Goal: Task Accomplishment & Management: Use online tool/utility

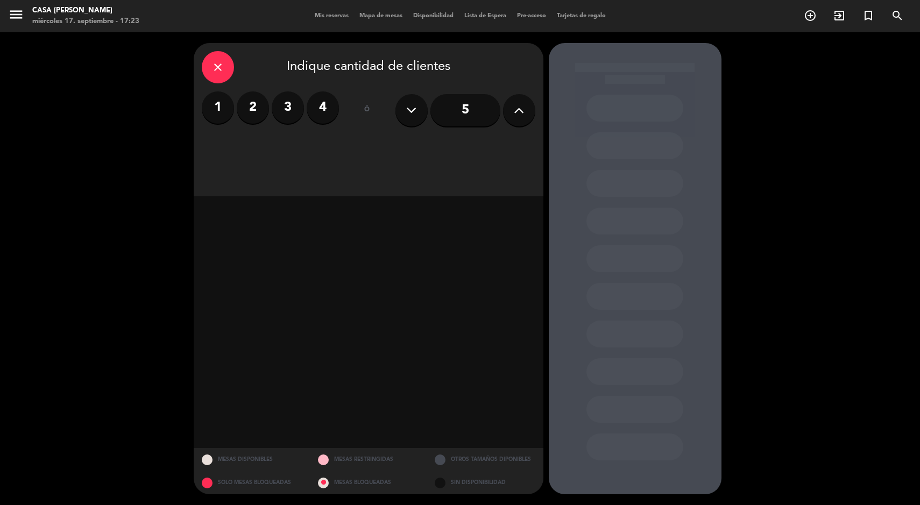
click at [326, 122] on label "4" at bounding box center [323, 107] width 32 height 32
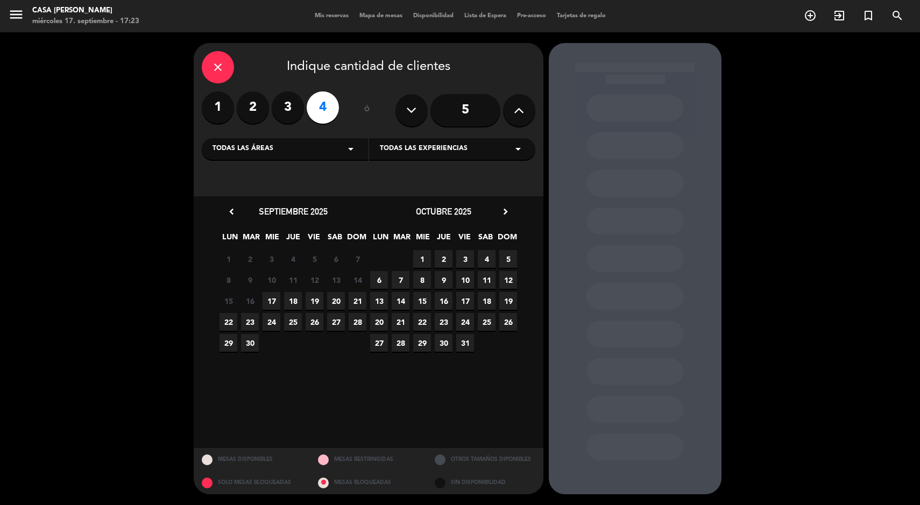
click at [253, 301] on span "16" at bounding box center [250, 301] width 18 height 18
click at [271, 301] on span "17" at bounding box center [272, 301] width 18 height 18
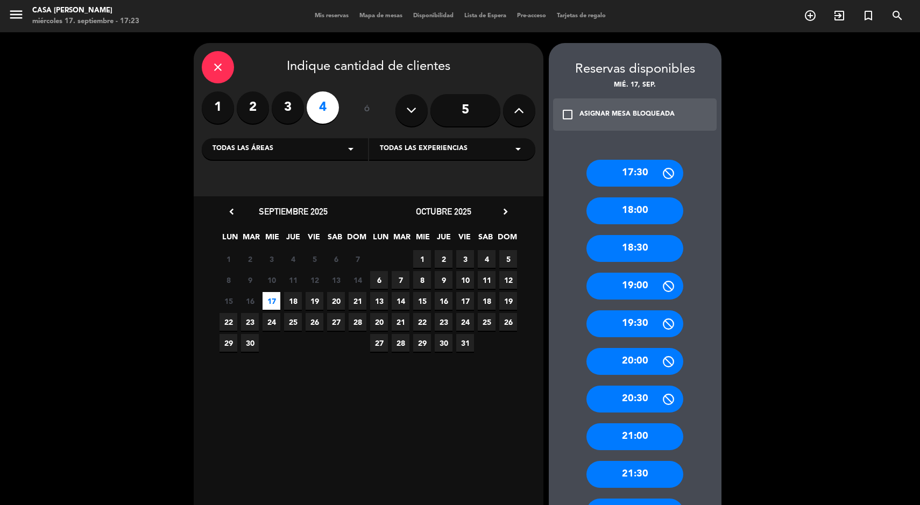
click at [637, 281] on div "19:00" at bounding box center [635, 286] width 97 height 27
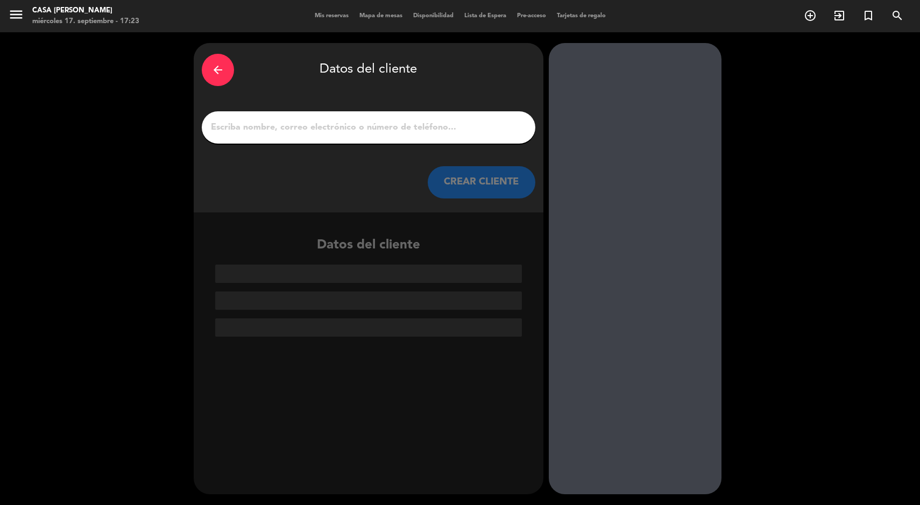
click at [240, 121] on input "1" at bounding box center [369, 127] width 318 height 15
paste input "[PERSON_NAME]"
type input "[PERSON_NAME]"
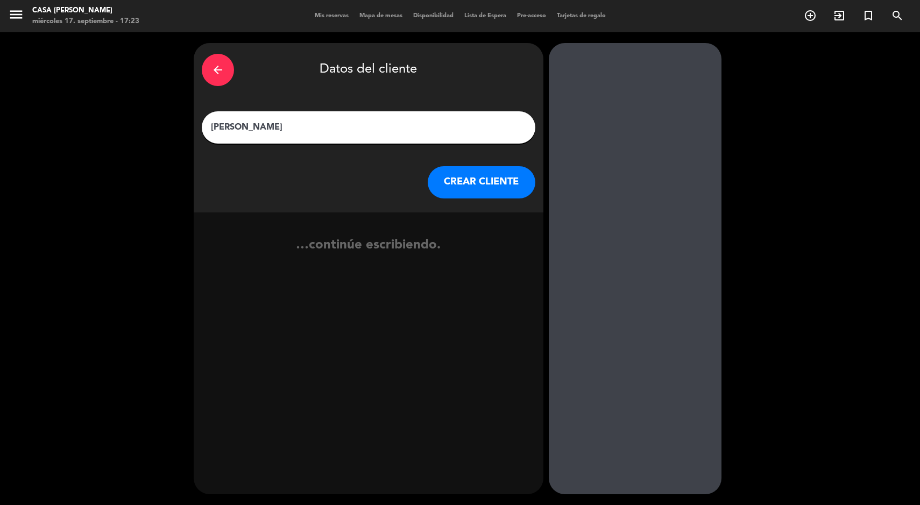
click at [460, 189] on button "CREAR CLIENTE" at bounding box center [482, 182] width 108 height 32
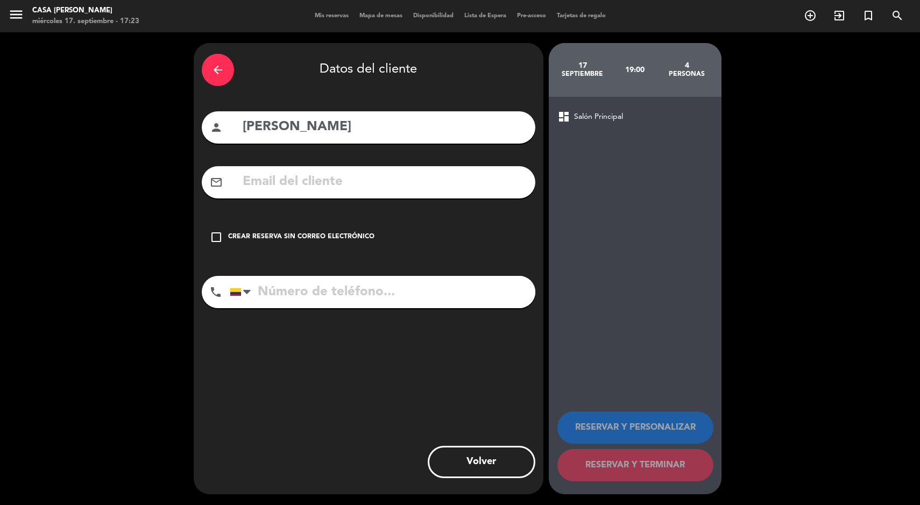
click at [272, 248] on div "check_box_outline_blank Crear reserva sin correo electrónico" at bounding box center [369, 237] width 334 height 32
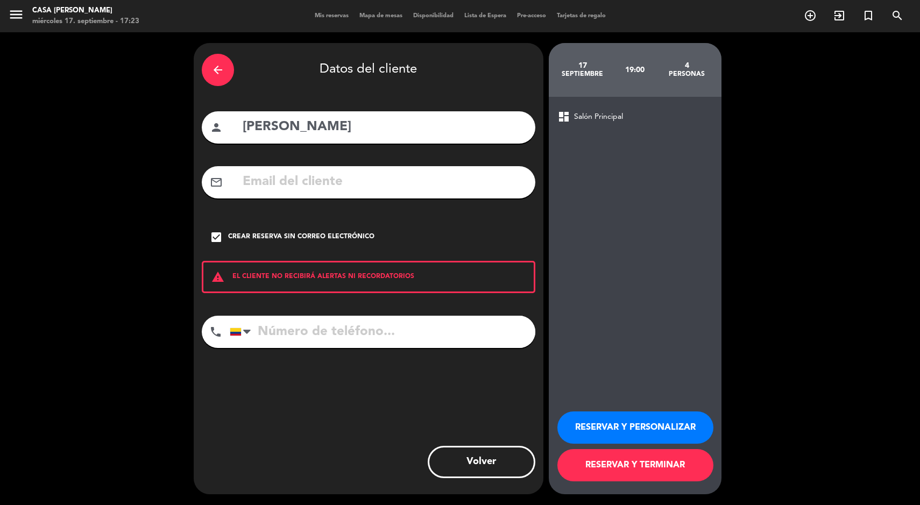
click at [610, 479] on button "RESERVAR Y TERMINAR" at bounding box center [636, 465] width 156 height 32
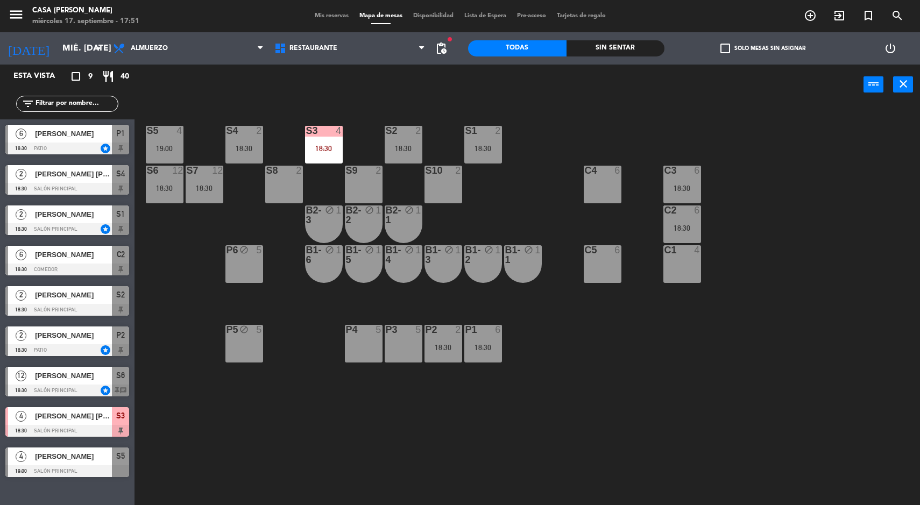
click at [608, 48] on div "Sin sentar" at bounding box center [616, 48] width 98 height 16
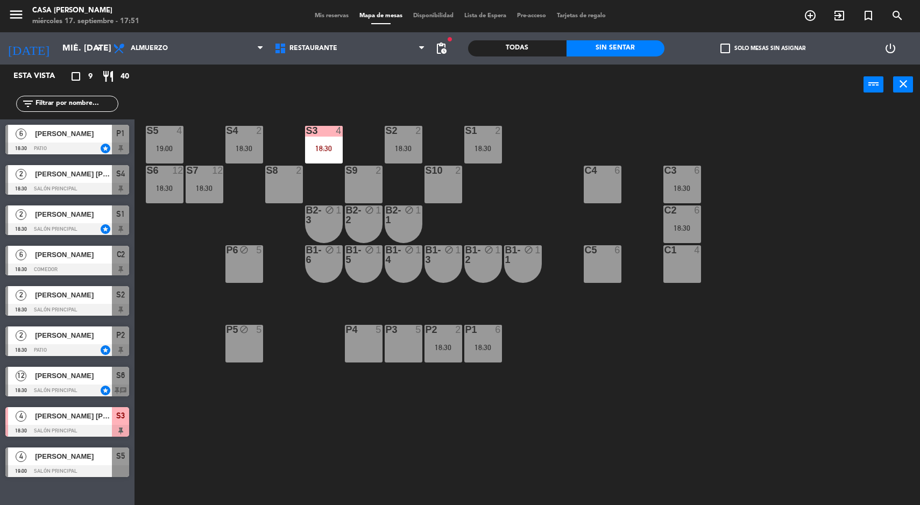
click at [523, 52] on div "Todas" at bounding box center [517, 48] width 98 height 16
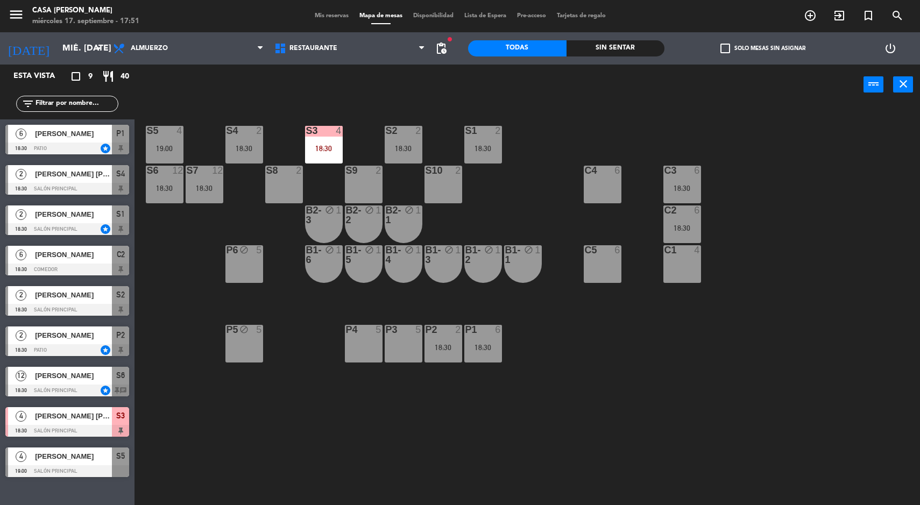
click at [593, 416] on div "S5 4 19:00 S4 2 18:30 S3 4 18:30 S2 2 18:30 S1 2 18:30 S6 12 18:30 S7 12 18:30 …" at bounding box center [532, 307] width 777 height 400
click at [696, 228] on div "18:30" at bounding box center [683, 228] width 38 height 8
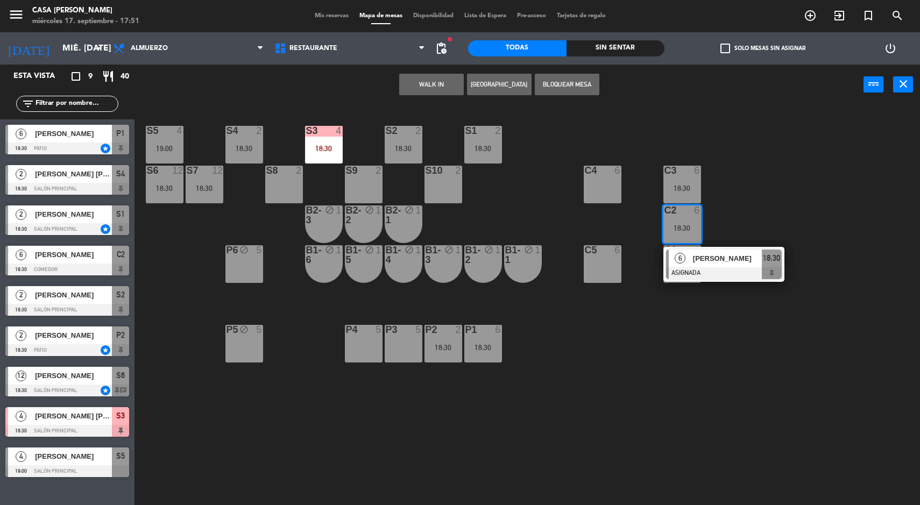
click at [771, 273] on div at bounding box center [724, 273] width 116 height 12
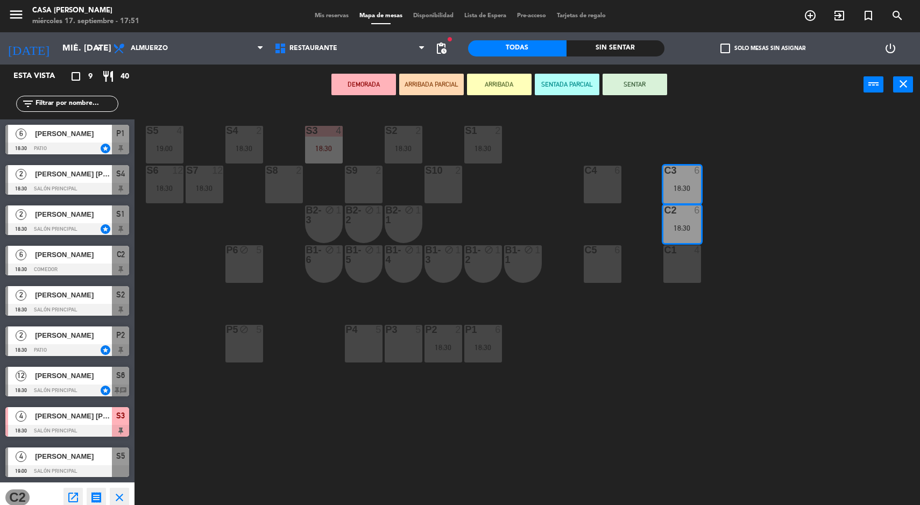
click at [802, 363] on div "S5 4 19:00 S4 2 18:30 S3 4 18:30 S2 2 18:30 S1 2 18:30 S6 12 18:30 S7 12 18:30 …" at bounding box center [532, 307] width 777 height 400
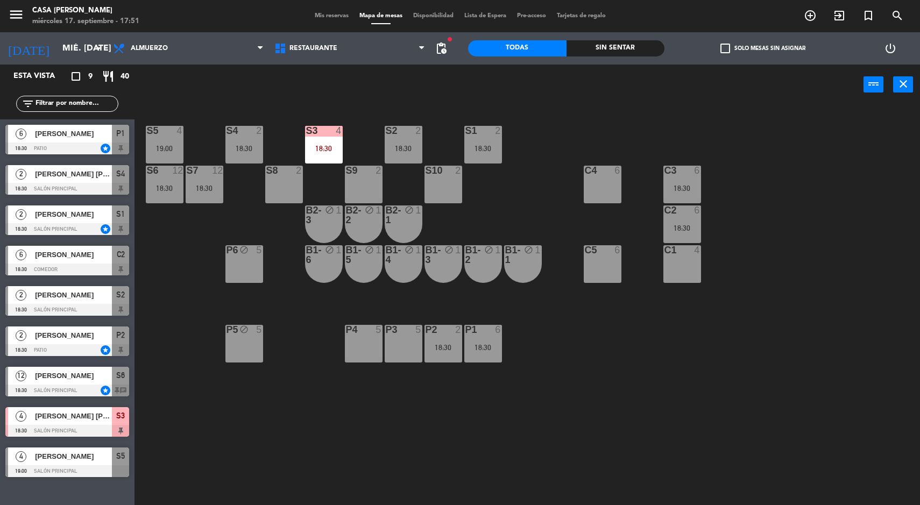
click at [707, 210] on div "6" at bounding box center [700, 211] width 18 height 10
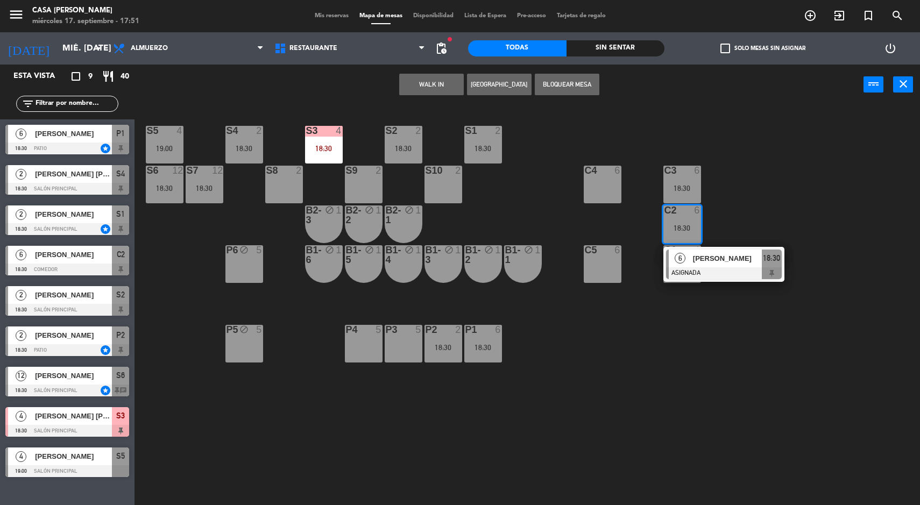
click at [742, 258] on span "[PERSON_NAME]" at bounding box center [727, 258] width 69 height 11
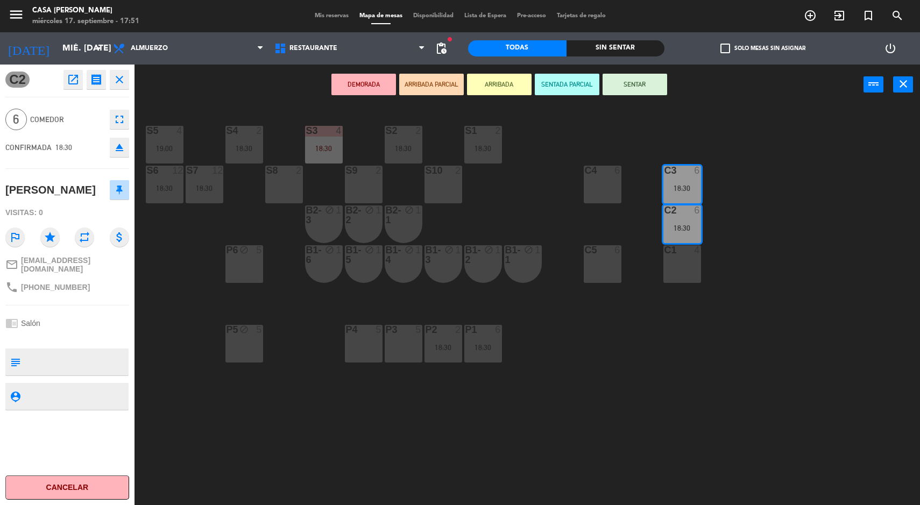
click at [773, 349] on div "S5 4 19:00 S4 2 18:30 S3 4 18:30 S2 2 18:30 S1 2 18:30 S6 12 18:30 S7 12 18:30 …" at bounding box center [532, 307] width 777 height 400
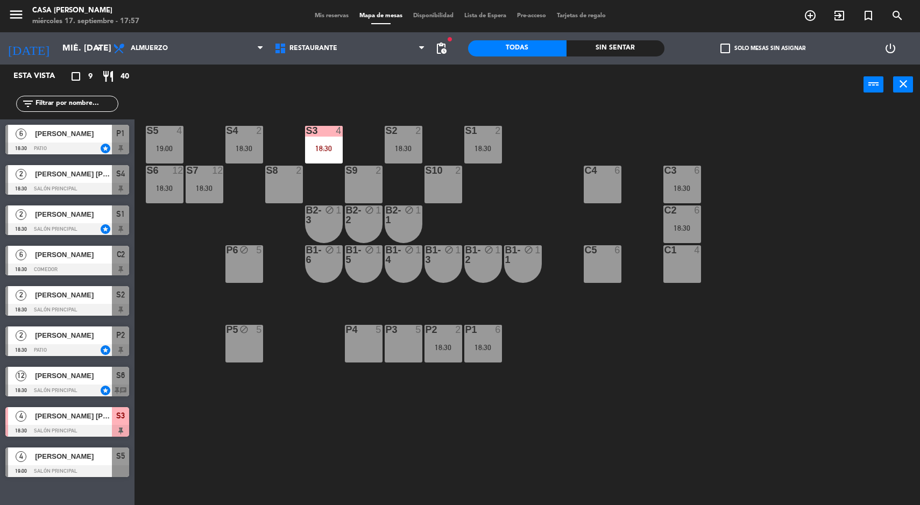
click at [837, 189] on div "S5 4 19:00 S4 2 18:30 S3 4 18:30 S2 2 18:30 S1 2 18:30 S6 12 18:30 S7 12 18:30 …" at bounding box center [532, 307] width 777 height 400
click at [850, 184] on div "S5 4 19:00 S4 2 18:30 S3 4 18:30 S2 2 18:30 S1 2 18:30 S6 12 18:30 S7 12 18:30 …" at bounding box center [532, 307] width 777 height 400
click at [496, 145] on div "18:30" at bounding box center [483, 149] width 38 height 8
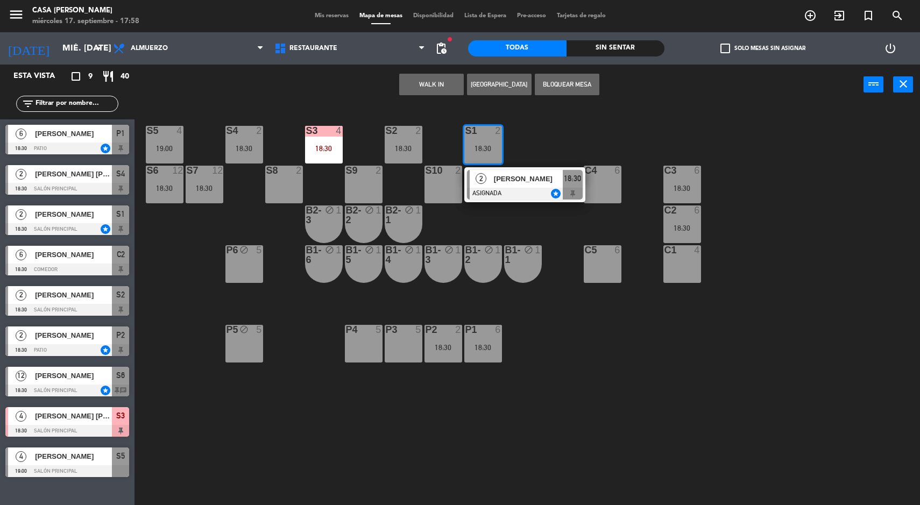
click at [536, 192] on div at bounding box center [525, 194] width 116 height 12
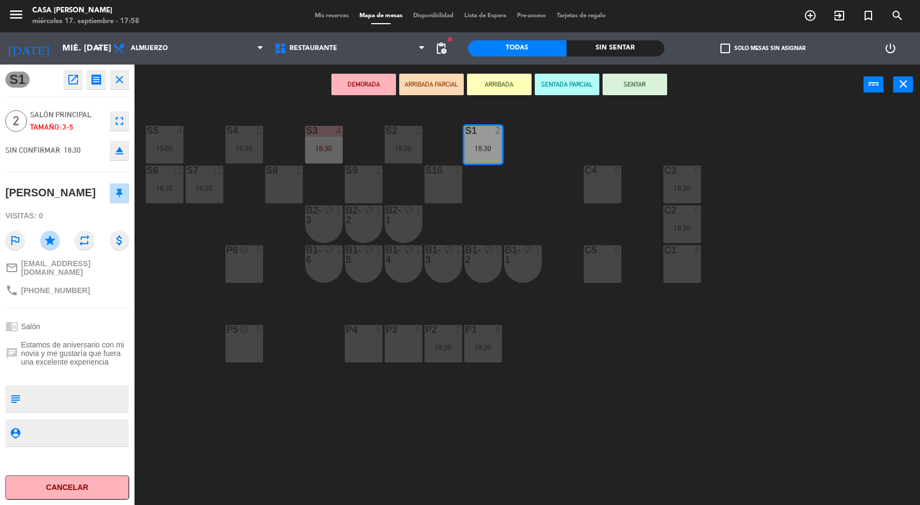
click at [735, 405] on div "S5 4 19:00 S4 2 18:30 S3 4 18:30 S2 2 18:30 S1 2 18:30 S6 12 18:30 S7 12 18:30 …" at bounding box center [532, 307] width 777 height 400
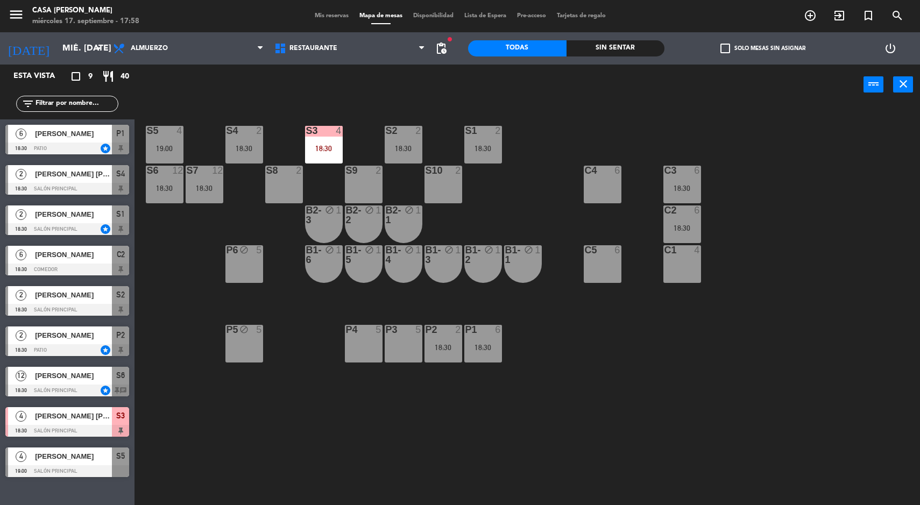
click at [500, 143] on div "S1 2 18:30" at bounding box center [483, 145] width 38 height 38
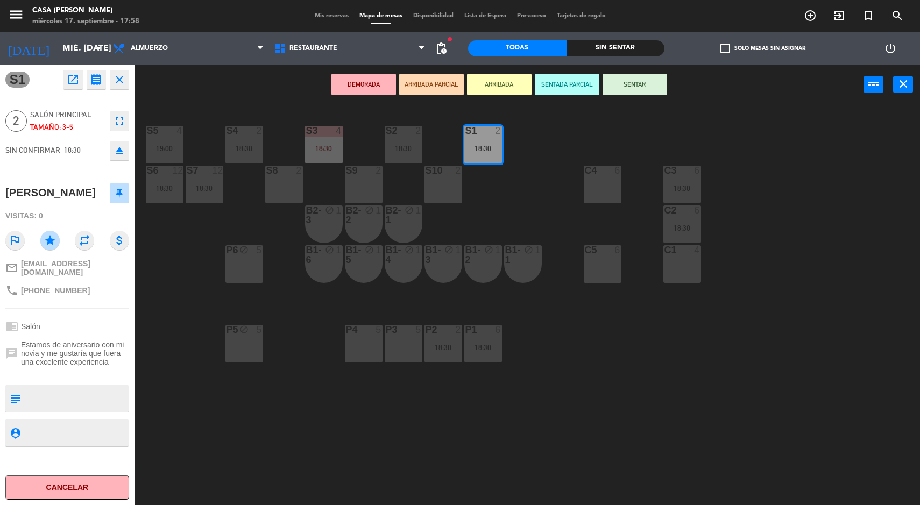
click at [819, 360] on div "S5 4 19:00 S4 2 18:30 S3 4 18:30 S2 2 18:30 S1 2 18:30 S6 12 18:30 S7 12 18:30 …" at bounding box center [532, 307] width 777 height 400
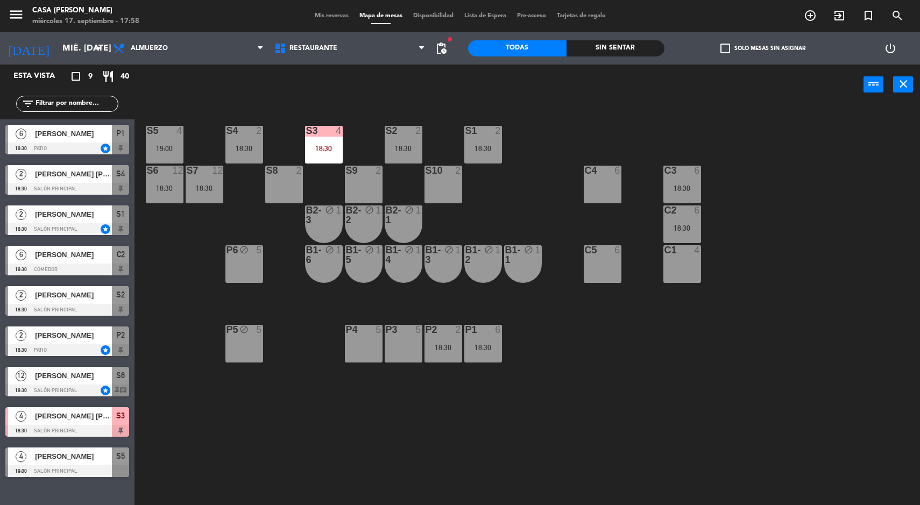
click at [408, 143] on div "S2 2 18:30" at bounding box center [404, 145] width 38 height 38
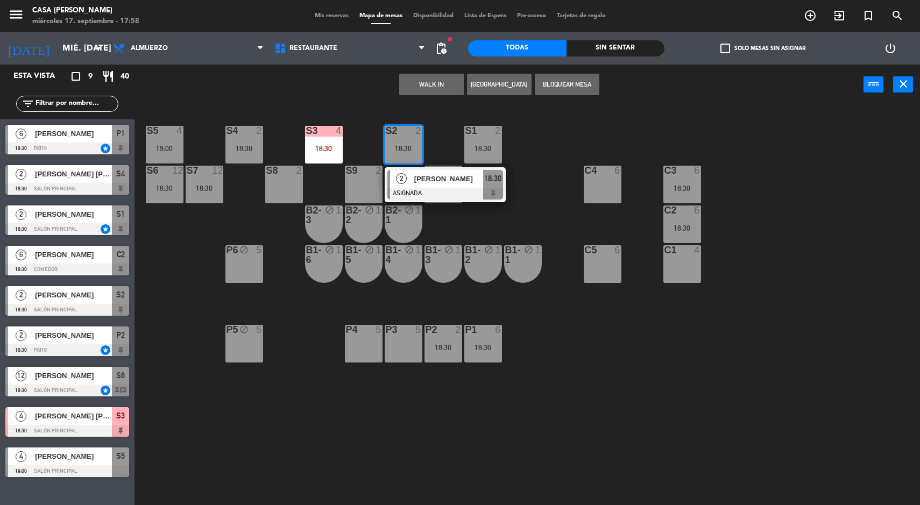
click at [478, 198] on div at bounding box center [445, 194] width 116 height 12
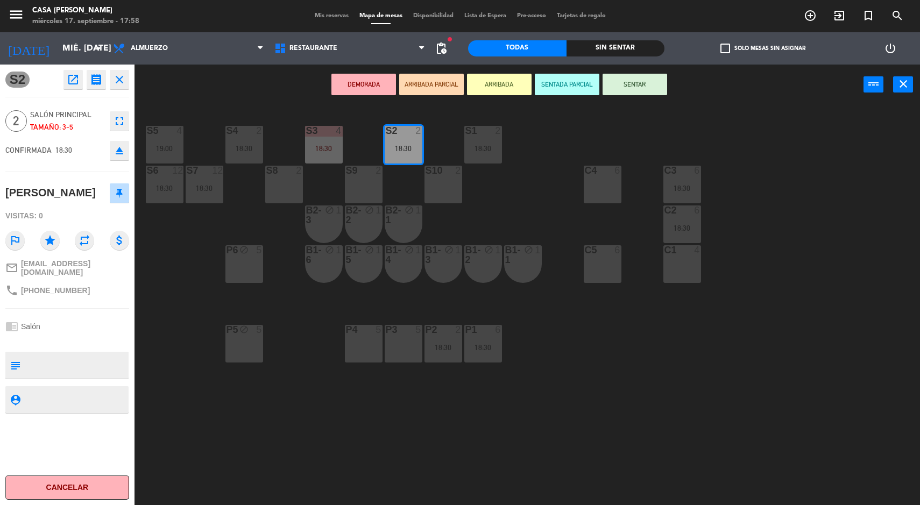
click at [802, 394] on div "S5 4 19:00 S4 2 18:30 S3 4 18:30 S2 2 18:30 S1 2 18:30 S6 12 18:30 S7 12 18:30 …" at bounding box center [532, 307] width 777 height 400
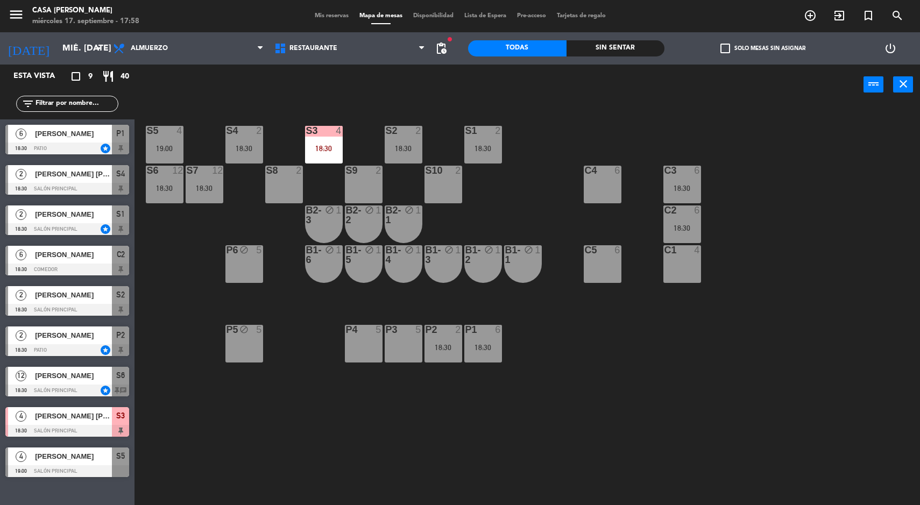
click at [227, 126] on div "S4" at bounding box center [227, 131] width 1 height 10
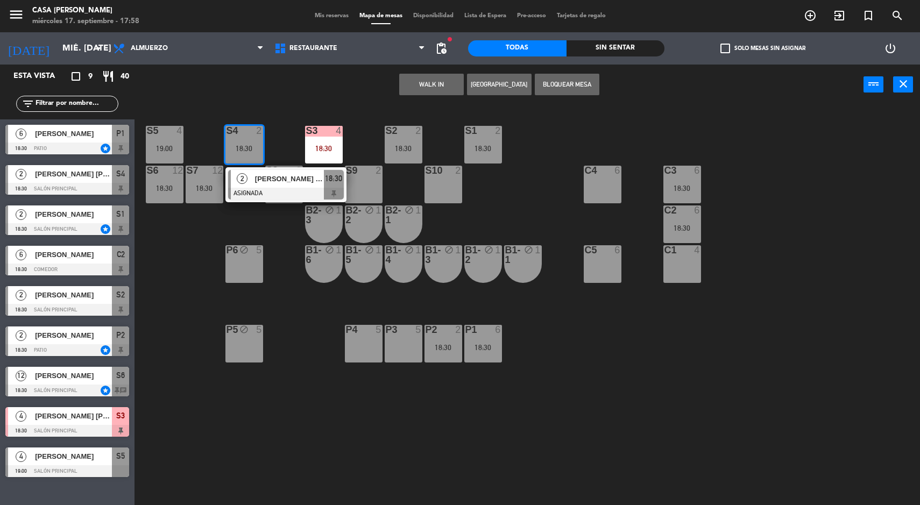
click at [253, 188] on div at bounding box center [286, 194] width 116 height 12
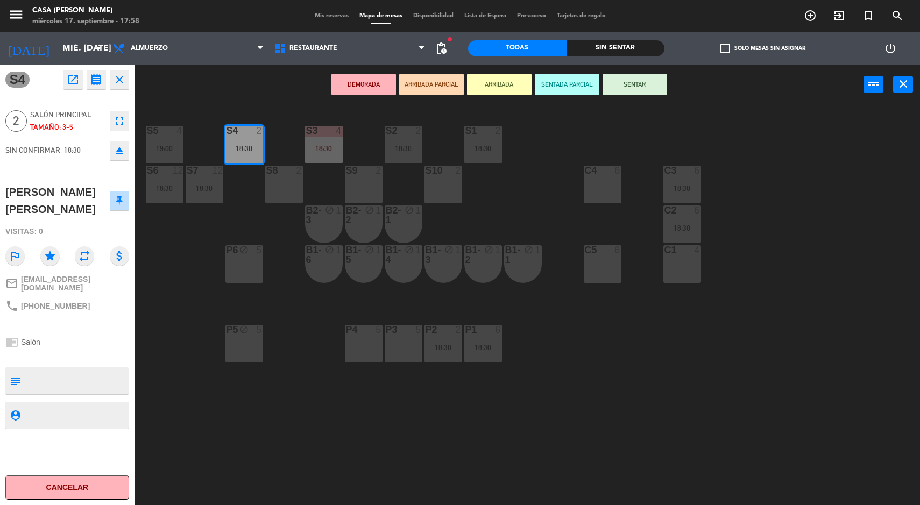
click at [587, 334] on div "S5 4 19:00 S4 2 18:30 S3 4 18:30 S2 2 18:30 S1 2 18:30 S6 12 18:30 S7 12 18:30 …" at bounding box center [532, 307] width 777 height 400
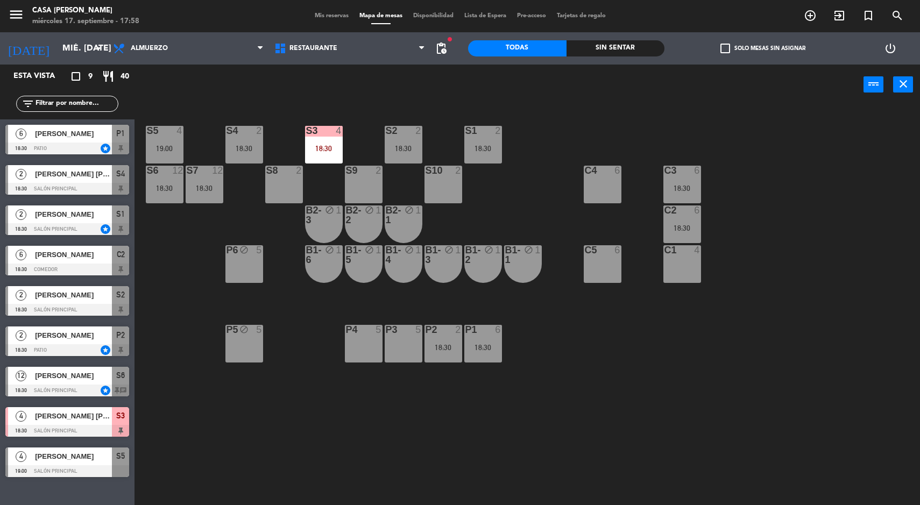
click at [283, 467] on div "S5 4 19:00 S4 2 18:30 S3 4 18:30 S2 2 18:30 S1 2 18:30 S6 12 18:30 S7 12 18:30 …" at bounding box center [532, 307] width 777 height 400
click at [850, 390] on div "S5 4 19:00 S4 2 18:30 S3 4 18:30 S2 2 18:30 S1 2 18:30 S6 12 18:30 S7 12 18:30 …" at bounding box center [532, 307] width 777 height 400
click at [738, 425] on div "S5 4 19:00 S4 2 18:30 S3 4 18:30 S2 2 18:30 S1 2 18:30 S6 12 18:30 S7 12 18:30 …" at bounding box center [532, 307] width 777 height 400
click at [403, 145] on div "18:30" at bounding box center [404, 149] width 38 height 8
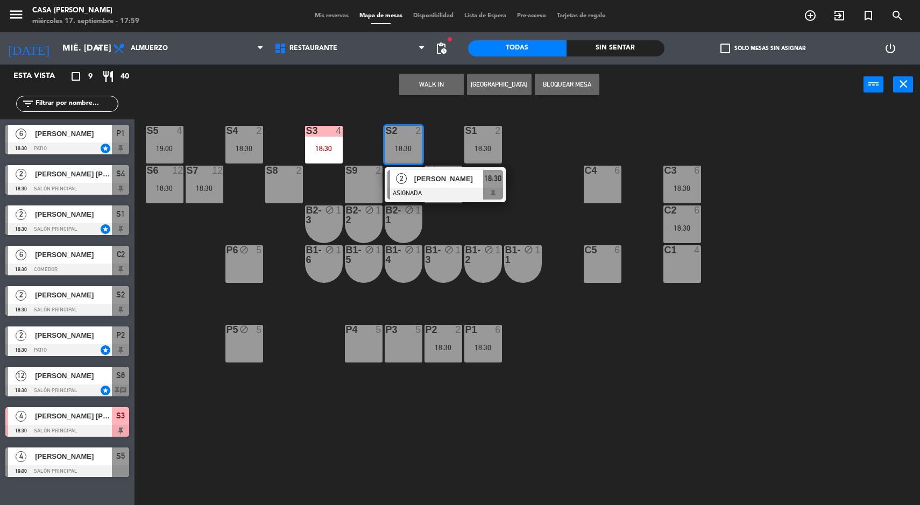
click at [438, 181] on span "[PERSON_NAME]" at bounding box center [448, 178] width 69 height 11
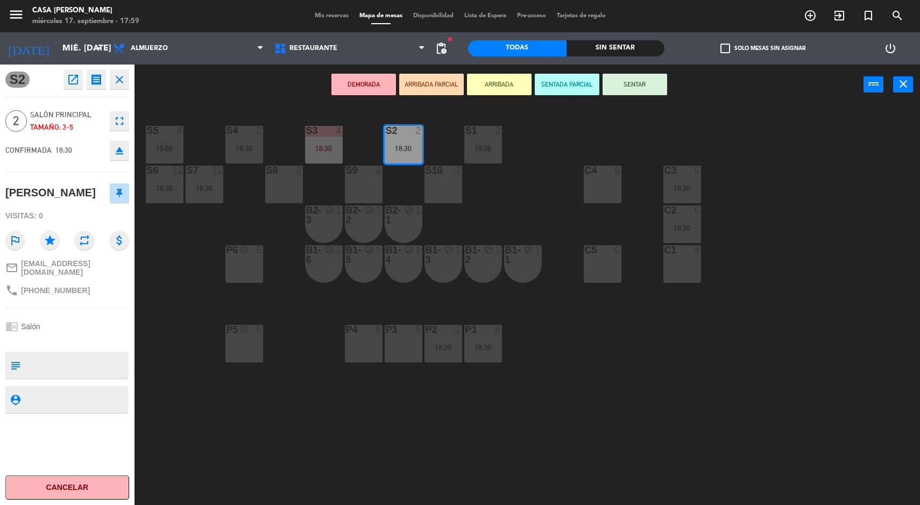
click at [678, 280] on div "C1 4" at bounding box center [683, 264] width 38 height 38
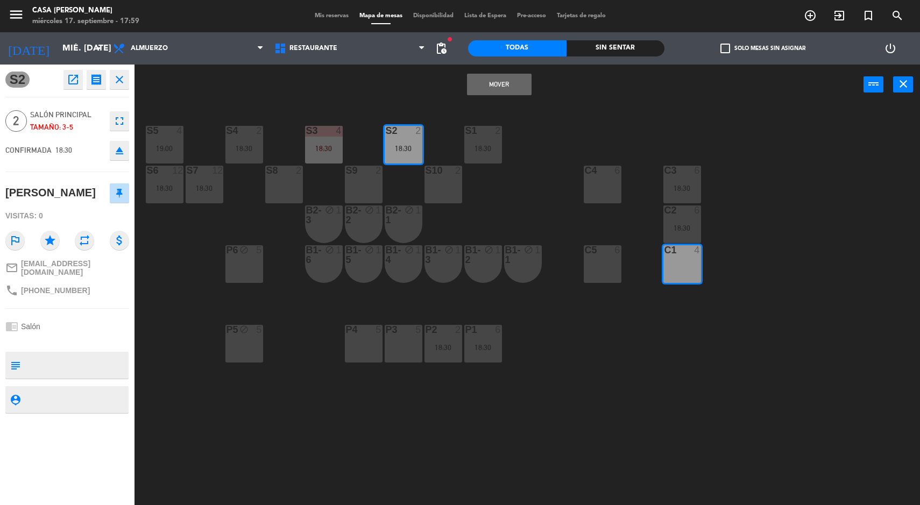
click at [493, 91] on button "Mover" at bounding box center [499, 85] width 65 height 22
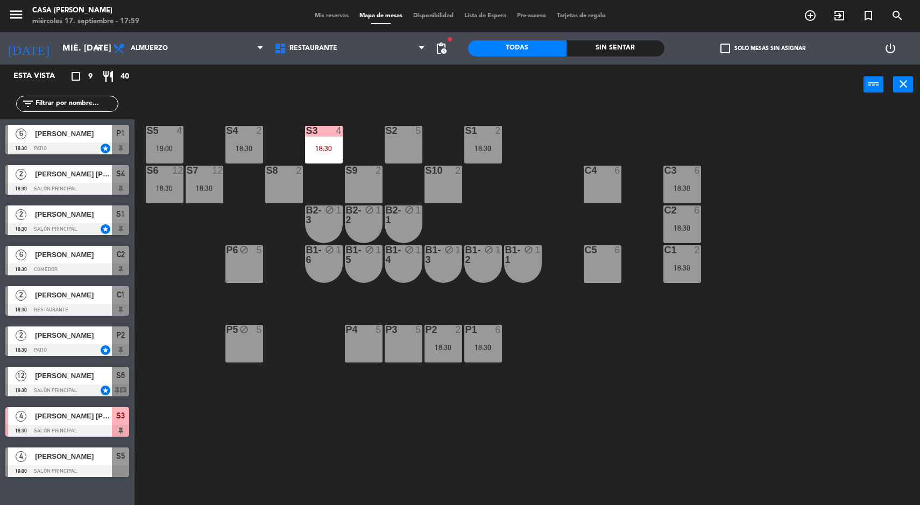
click at [412, 152] on div "S2 5" at bounding box center [404, 145] width 38 height 38
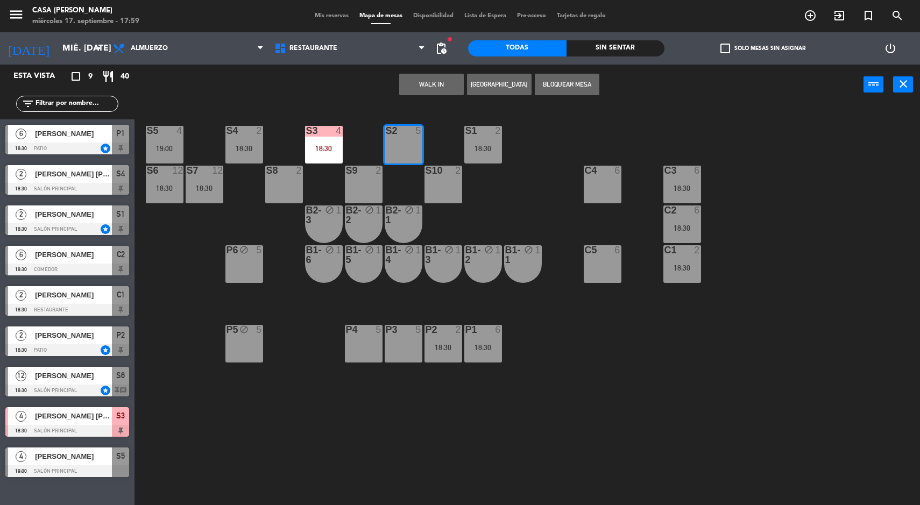
click at [429, 84] on button "WALK IN" at bounding box center [431, 85] width 65 height 22
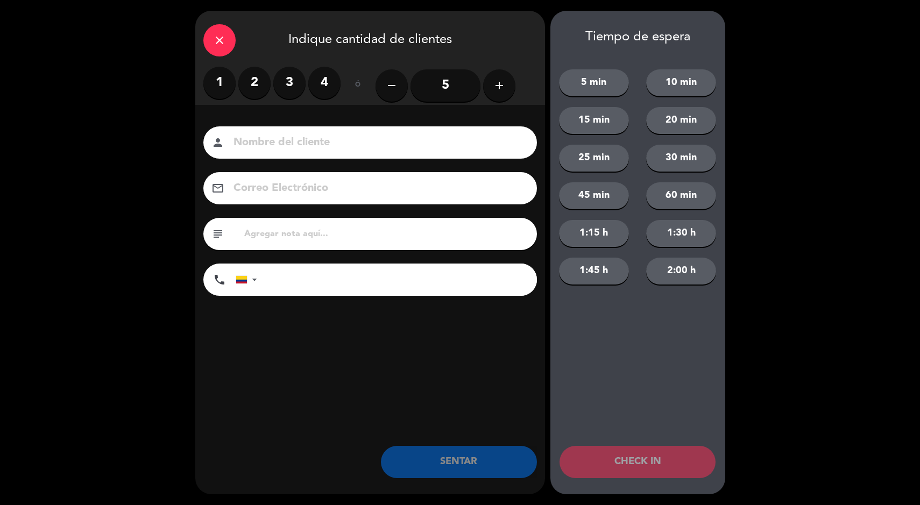
click at [499, 87] on icon "add" at bounding box center [499, 85] width 13 height 13
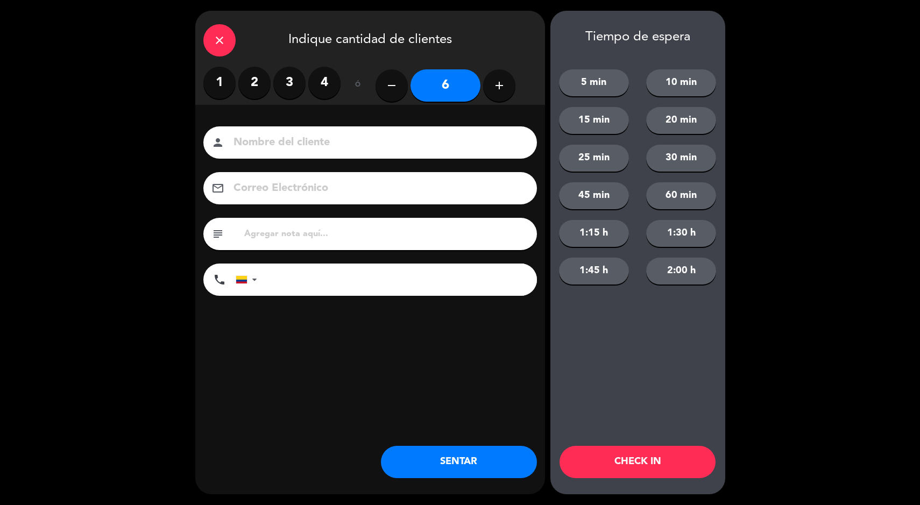
click at [465, 447] on button "SENTAR" at bounding box center [459, 462] width 156 height 32
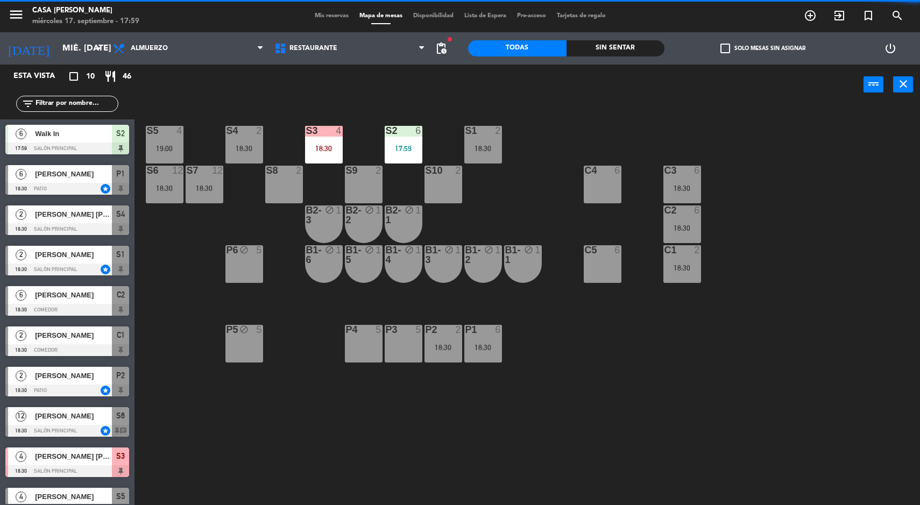
click at [822, 431] on div "S5 4 19:00 S4 2 18:30 S3 4 18:30 S2 6 17:59 S1 2 18:30 S6 12 18:30 S7 12 18:30 …" at bounding box center [532, 307] width 777 height 400
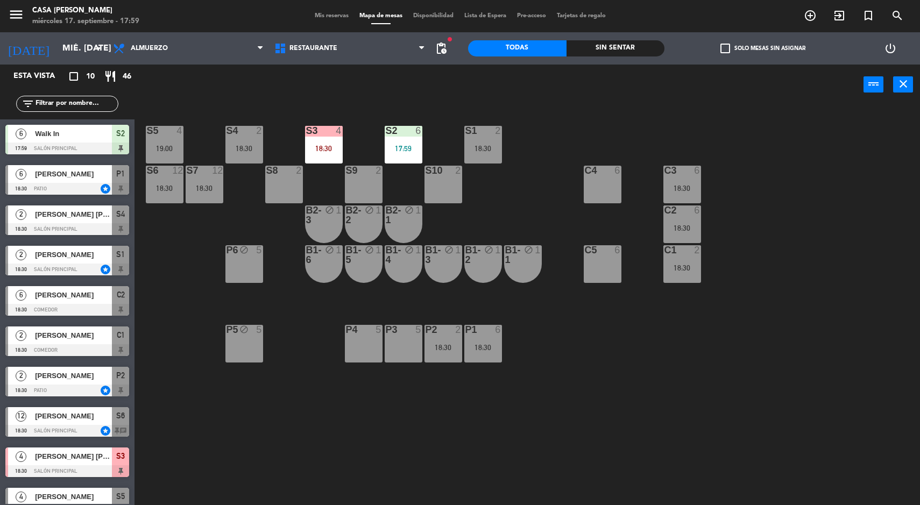
click at [492, 130] on div "2" at bounding box center [501, 131] width 18 height 10
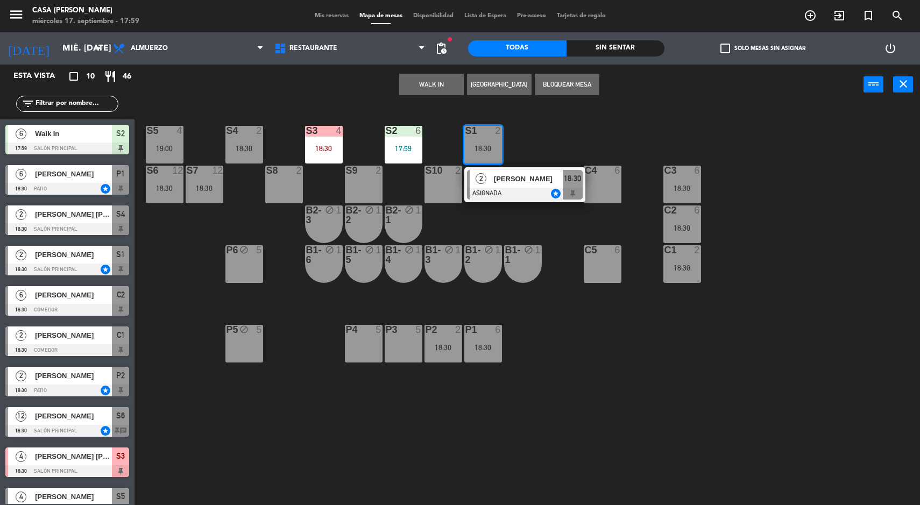
click at [511, 195] on div at bounding box center [525, 194] width 116 height 12
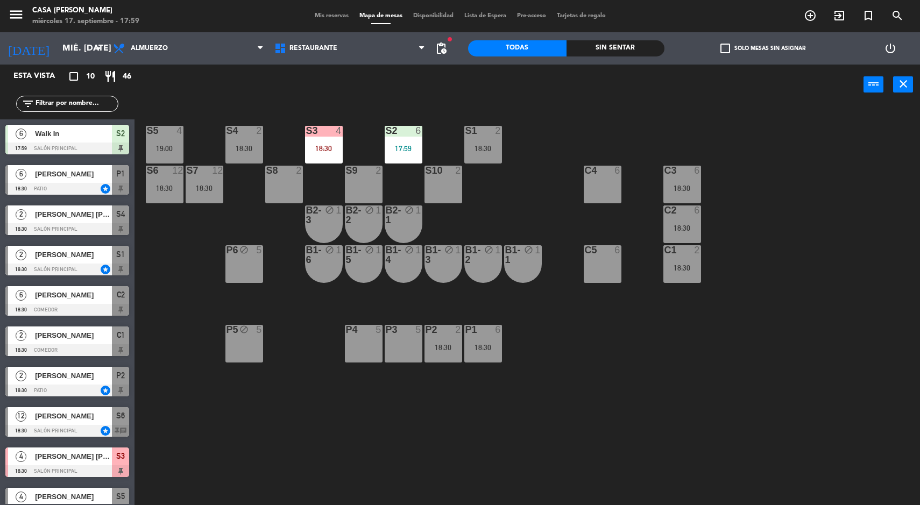
click at [157, 126] on div at bounding box center [165, 131] width 18 height 10
click at [436, 431] on div "S5 4 19:00 S4 2 18:30 S3 4 18:30 S2 6 17:59 S1 2 18:30 S6 12 18:30 S7 12 18:30 …" at bounding box center [532, 307] width 777 height 400
click at [327, 135] on div at bounding box center [324, 131] width 18 height 10
click at [574, 440] on div "S5 4 19:00 S4 2 18:30 S3 4 18:30 S2 6 17:59 S1 2 18:30 S6 12 18:30 S7 12 18:30 …" at bounding box center [532, 307] width 777 height 400
click at [481, 151] on div "18:30" at bounding box center [483, 149] width 38 height 8
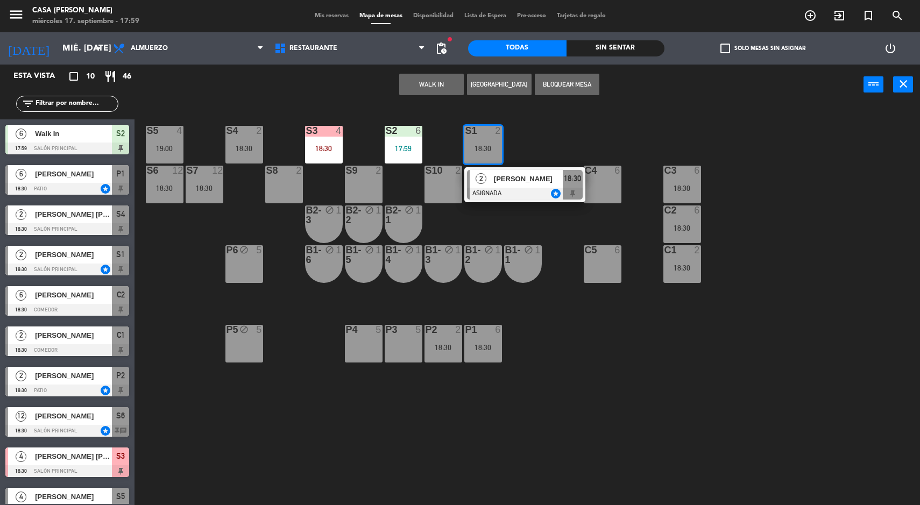
click at [601, 400] on div "S5 4 19:00 S4 2 18:30 S3 4 18:30 S2 6 17:59 S1 2 18:30 2 [PERSON_NAME] ASIGNADA…" at bounding box center [532, 307] width 777 height 400
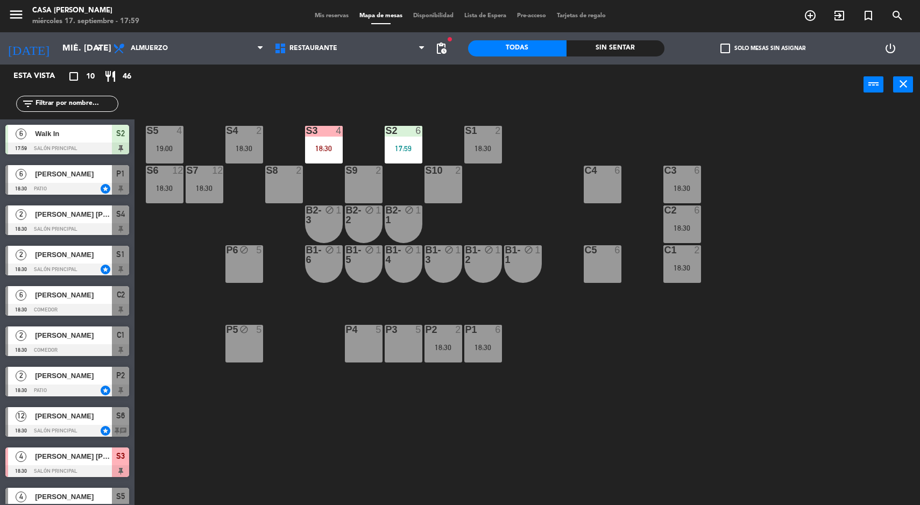
click at [672, 277] on div "C1 2 18:30" at bounding box center [683, 264] width 38 height 38
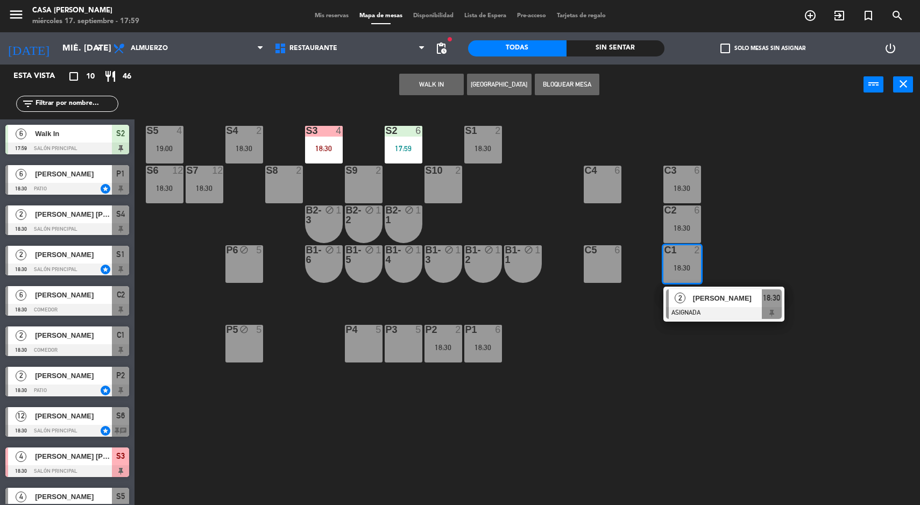
click at [640, 455] on div "S5 4 19:00 S4 2 18:30 S3 4 18:30 S2 6 17:59 S1 2 18:30 S6 12 18:30 S7 12 18:30 …" at bounding box center [532, 307] width 777 height 400
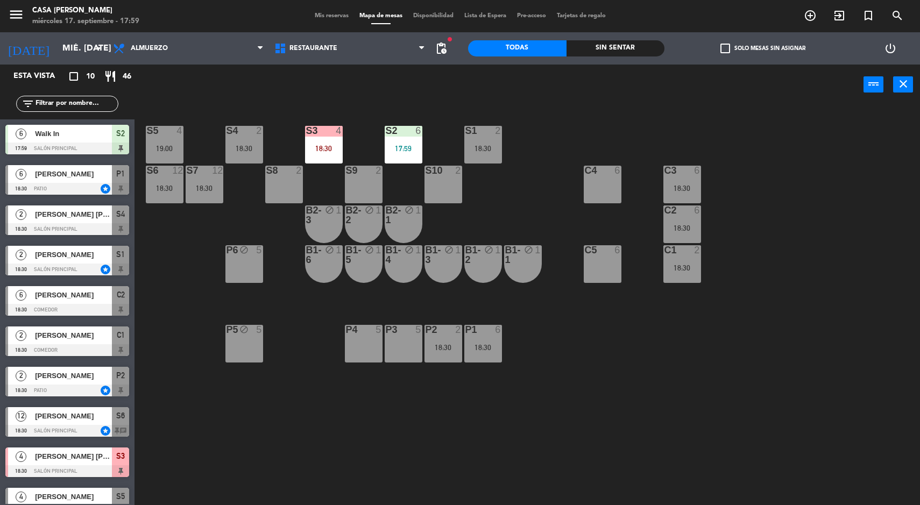
click at [824, 417] on div "S5 4 19:00 S4 2 18:30 S3 4 18:30 S2 6 17:59 S1 2 18:30 S6 12 18:30 S7 12 18:30 …" at bounding box center [532, 307] width 777 height 400
